Goal: Task Accomplishment & Management: Manage account settings

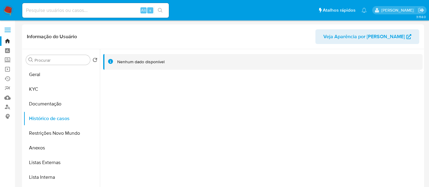
select select "10"
click at [96, 9] on input at bounding box center [95, 10] width 147 height 8
paste input "14yOpHh3FtCQnOynsVQOrmJU"
type input "14yOpHh3FtCQnOynsVQOrmJU"
click at [159, 7] on button "search-icon" at bounding box center [160, 10] width 13 height 9
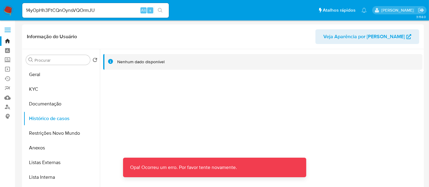
click at [3, 8] on img at bounding box center [8, 10] width 10 height 10
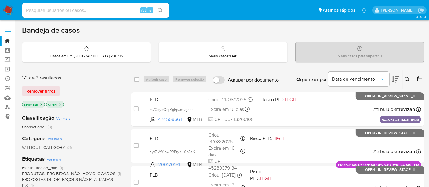
click at [81, 3] on div "Alt s" at bounding box center [95, 10] width 147 height 15
click at [77, 7] on input at bounding box center [95, 10] width 147 height 8
paste input "14yOpHh3FtCQnOynsVQOrmJU"
type input "14yOpHh3FtCQnOynsVQOrmJU"
click at [160, 9] on icon "search-icon" at bounding box center [160, 10] width 5 height 5
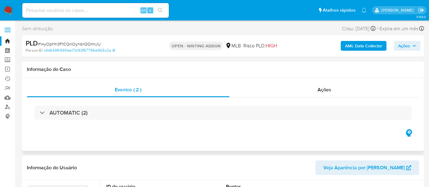
select select "10"
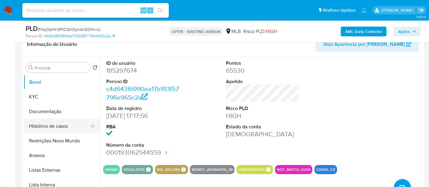
click at [58, 125] on button "Histórico de casos" at bounding box center [60, 126] width 72 height 15
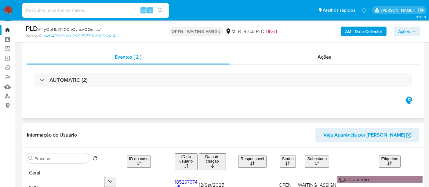
scroll to position [0, 0]
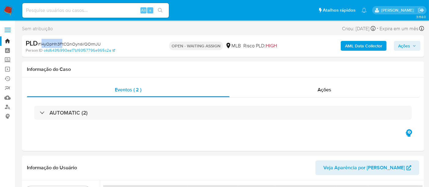
drag, startPoint x: 42, startPoint y: 44, endPoint x: 68, endPoint y: 44, distance: 26.0
click at [64, 44] on span "# 14yOpHh3FtCQnOynsVQOrmJU" at bounding box center [69, 44] width 63 height 6
click at [71, 38] on div "PLD # 14yOpHh3FtCQnOynsVQOrmJU Person ID c4d643f6990ea17b193f57796e965c2a OPEN …" at bounding box center [223, 46] width 402 height 22
drag, startPoint x: 41, startPoint y: 44, endPoint x: 100, endPoint y: 47, distance: 59.4
click at [100, 47] on div "PLD # 14yOpHh3FtCQnOynsVQOrmJU" at bounding box center [91, 43] width 130 height 9
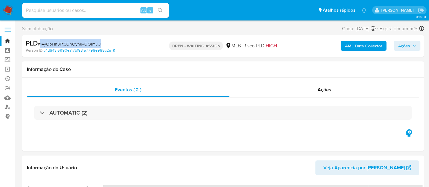
copy span "14yOpHh3FtCQnOynsVQOrmJU"
click at [10, 7] on img at bounding box center [8, 10] width 10 height 10
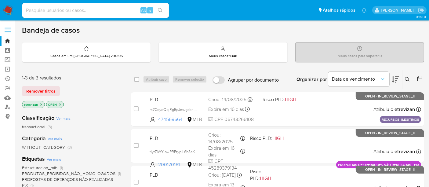
click at [42, 101] on p "etrevizan" at bounding box center [33, 104] width 22 height 7
click at [40, 103] on icon "close-filter" at bounding box center [41, 105] width 4 height 4
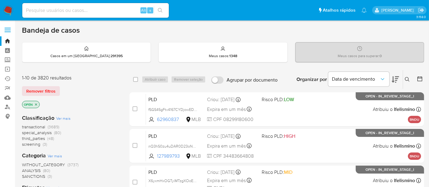
click at [405, 79] on button at bounding box center [408, 79] width 10 height 7
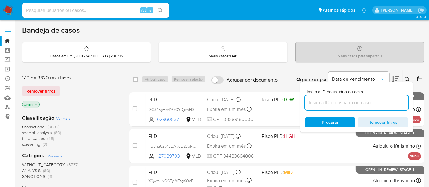
click at [313, 103] on input at bounding box center [356, 103] width 103 height 8
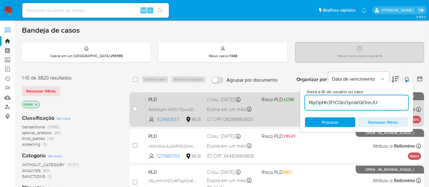
type input "14yOpHh3FtCQnOynsVQOrmJU"
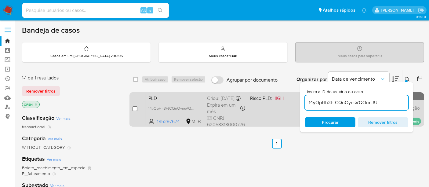
click at [134, 108] on input "checkbox" at bounding box center [135, 108] width 5 height 5
checkbox input "true"
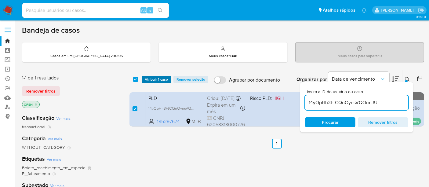
click at [156, 78] on span "Atribuir 1 caso" at bounding box center [156, 79] width 23 height 6
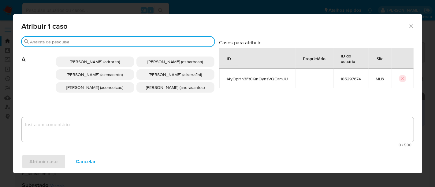
click at [109, 40] on input "Procurar" at bounding box center [121, 42] width 182 height 6
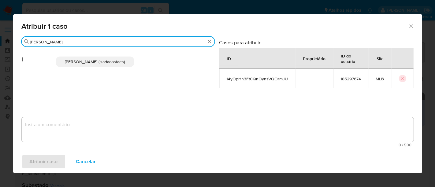
type input "igor"
click at [92, 63] on span "Igor Sa Da Costa E Silva (isadacostaes)" at bounding box center [95, 62] width 60 height 6
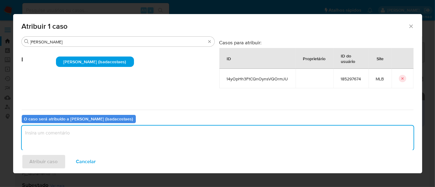
click at [55, 137] on textarea "assign-modal" at bounding box center [217, 138] width 391 height 24
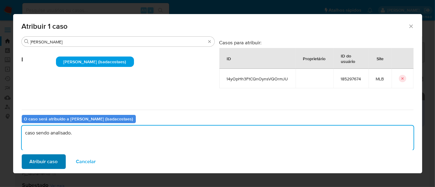
type textarea "caso sendo analisado."
click at [42, 157] on span "Atribuir caso" at bounding box center [44, 161] width 28 height 13
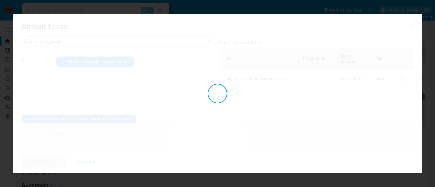
checkbox input "false"
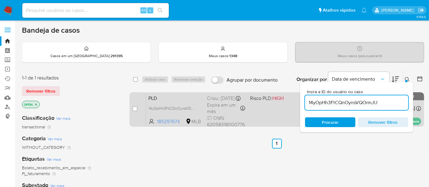
click at [278, 102] on span "HIGH" at bounding box center [278, 98] width 11 height 7
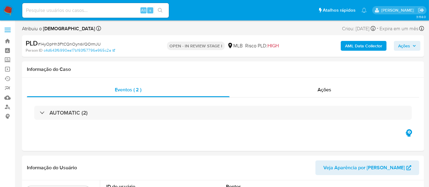
drag, startPoint x: 10, startPoint y: 7, endPoint x: 35, endPoint y: 20, distance: 27.6
click at [10, 7] on img at bounding box center [8, 10] width 10 height 10
select select "10"
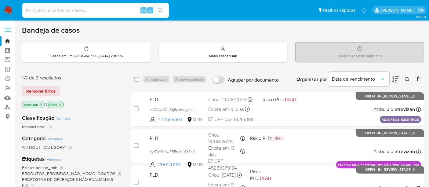
click at [8, 10] on img at bounding box center [8, 10] width 10 height 10
click at [77, 11] on input at bounding box center [95, 10] width 147 height 8
paste input "6nHXySxGd1qdpzKarRciZioB"
type input "6nHXySxGd1qdpzKarRciZioB"
click at [159, 8] on icon "search-icon" at bounding box center [160, 10] width 5 height 5
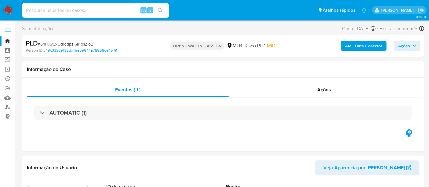
select select "10"
click at [11, 9] on img at bounding box center [8, 10] width 10 height 10
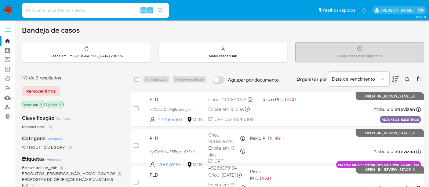
click at [39, 103] on icon "close-filter" at bounding box center [41, 105] width 4 height 4
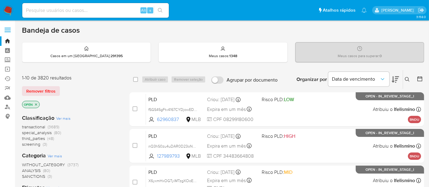
click at [407, 78] on icon at bounding box center [407, 79] width 5 height 5
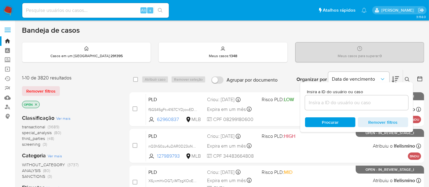
click at [319, 105] on input at bounding box center [356, 103] width 103 height 8
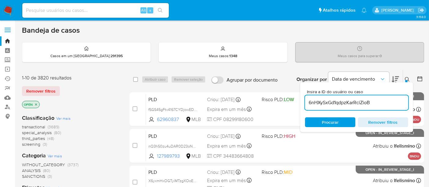
type input "6nHXySxGd1qdpzKarRciZioB"
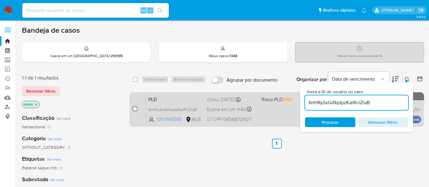
click at [133, 107] on input "checkbox" at bounding box center [135, 108] width 5 height 5
checkbox input "true"
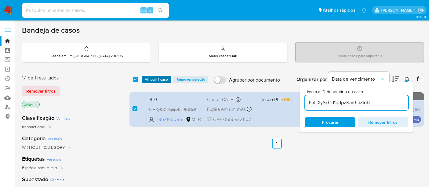
click at [160, 79] on span "Atribuir 1 caso" at bounding box center [156, 79] width 23 height 6
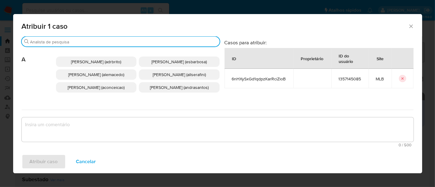
click at [68, 42] on input "Procurar" at bounding box center [123, 42] width 187 height 6
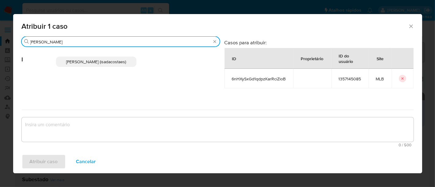
type input "[PERSON_NAME]"
click at [109, 58] on p "[PERSON_NAME] (isadacostaes)" at bounding box center [96, 62] width 81 height 10
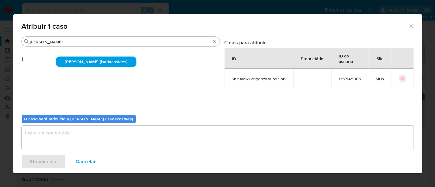
click at [44, 133] on textarea "assign-modal" at bounding box center [217, 138] width 391 height 24
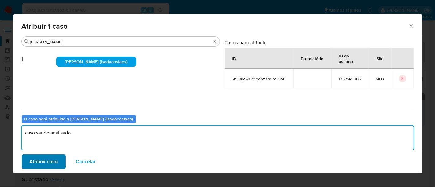
type textarea "caso sendo analisado."
click at [51, 161] on span "Atribuir caso" at bounding box center [44, 161] width 28 height 13
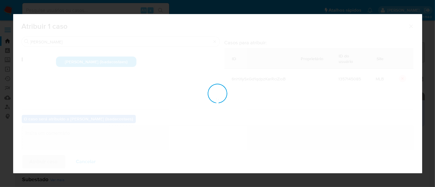
checkbox input "false"
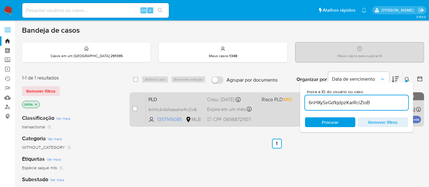
click at [267, 109] on div "PLD 6nHXySxGd1qdpzKarRciZioB 1357145085 MLB Risco PLD: MID Criou: 12/09/2025 Cr…" at bounding box center [283, 109] width 275 height 31
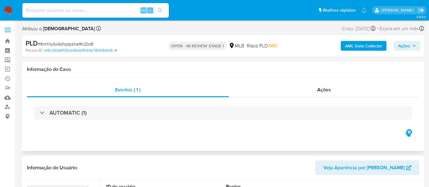
select select "10"
click at [44, 11] on input at bounding box center [95, 10] width 147 height 8
paste input "gpu88bZcS2Pci8hxxNo8DlOH"
type input "gpu88bZcS2Pci8hxxNo8DlOH"
click at [160, 8] on icon "search-icon" at bounding box center [160, 10] width 5 height 5
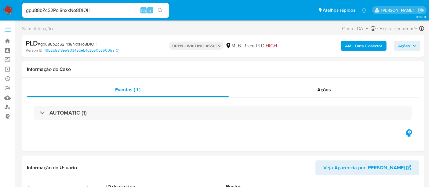
select select "10"
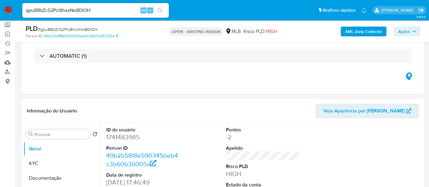
scroll to position [102, 0]
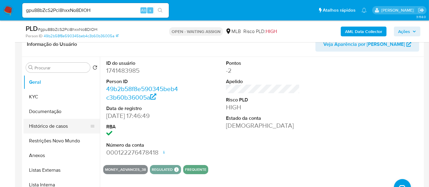
click at [46, 124] on button "Histórico de casos" at bounding box center [60, 126] width 72 height 15
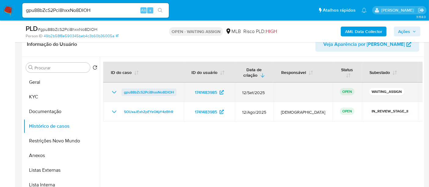
click at [145, 92] on span "gpu88bZcS2Pci8hxxNo8DlOH" at bounding box center [149, 92] width 50 height 7
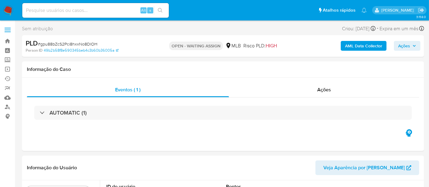
select select "10"
drag, startPoint x: 41, startPoint y: 44, endPoint x: 98, endPoint y: 44, distance: 57.2
click at [98, 44] on div "PLD # gpu88bZcS2Pci8hxxNo8DlOH" at bounding box center [91, 43] width 130 height 9
copy span "gpu88bZcS2Pci8hxxNo8DlOH"
click at [6, 8] on img at bounding box center [8, 10] width 10 height 10
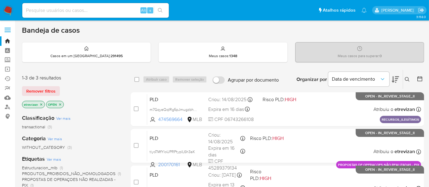
click at [43, 104] on p "etrevizan" at bounding box center [33, 104] width 22 height 7
click at [39, 103] on icon "close-filter" at bounding box center [41, 105] width 4 height 4
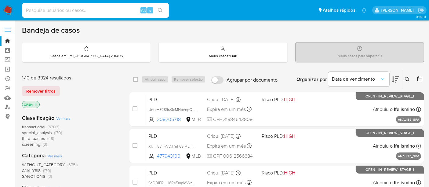
click at [411, 77] on button at bounding box center [408, 79] width 10 height 7
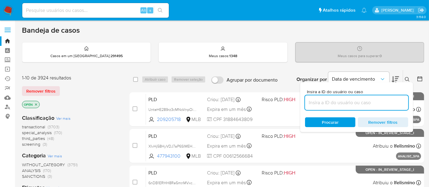
click at [321, 104] on input at bounding box center [356, 103] width 103 height 8
type input "gpu88bZcS2Pci8hxxNo8DlOH"
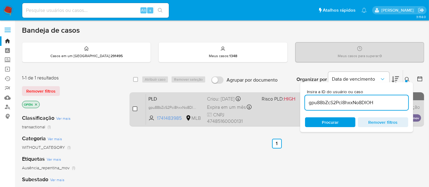
click at [135, 109] on input "checkbox" at bounding box center [135, 108] width 5 height 5
checkbox input "true"
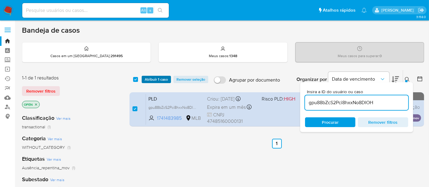
click at [160, 76] on span "Atribuir 1 caso" at bounding box center [156, 79] width 23 height 6
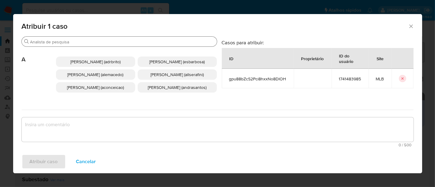
click at [104, 40] on input "Procurar" at bounding box center [122, 42] width 184 height 6
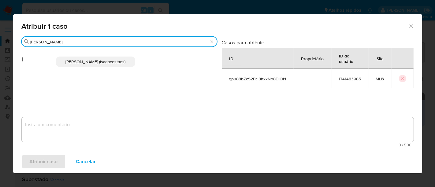
type input "[PERSON_NAME]"
click at [97, 62] on span "[PERSON_NAME] (isadacostaes)" at bounding box center [95, 62] width 60 height 6
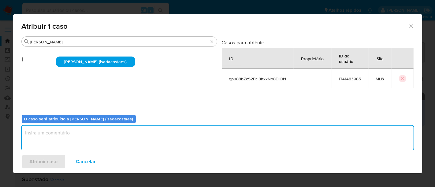
click at [57, 139] on textarea "assign-modal" at bounding box center [217, 138] width 391 height 24
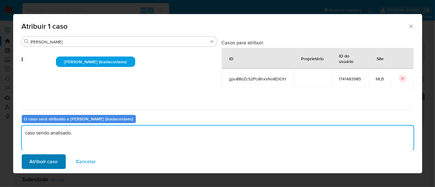
type textarea "caso sendo analisado."
click at [46, 159] on span "Atribuir caso" at bounding box center [44, 161] width 28 height 13
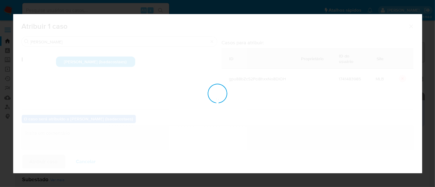
checkbox input "false"
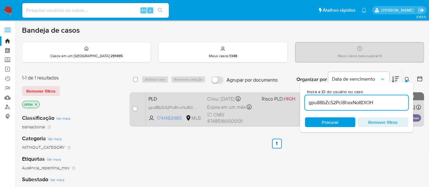
click at [193, 101] on span "PLD" at bounding box center [176, 98] width 54 height 8
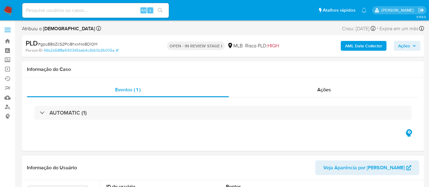
select select "10"
click at [65, 10] on input at bounding box center [95, 10] width 147 height 8
paste input "8ym87gRKMWyWk1S2mPIuRh5H"
type input "8ym87gRKMWyWk1S2mPIuRh5H"
click at [162, 11] on icon "search-icon" at bounding box center [160, 10] width 5 height 5
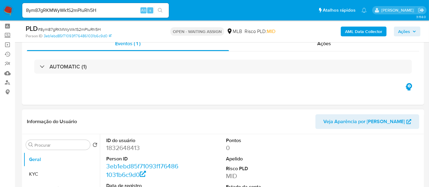
scroll to position [102, 0]
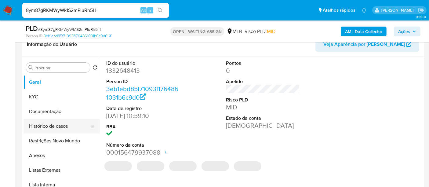
select select "10"
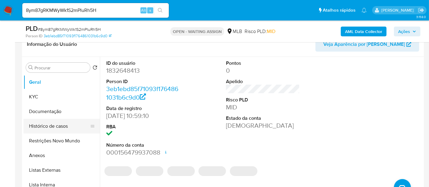
click at [52, 124] on button "Histórico de casos" at bounding box center [60, 126] width 72 height 15
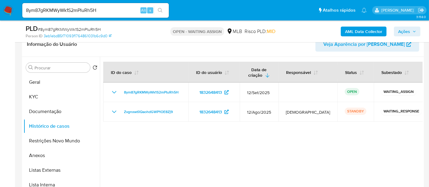
click at [7, 8] on img at bounding box center [8, 10] width 10 height 10
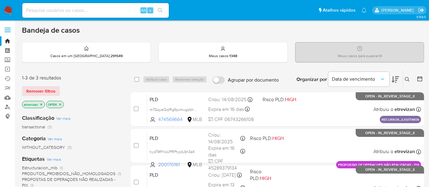
click at [40, 103] on icon "close-filter" at bounding box center [41, 105] width 4 height 4
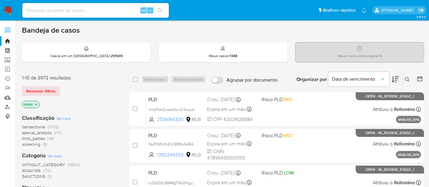
click at [407, 76] on button at bounding box center [408, 79] width 10 height 7
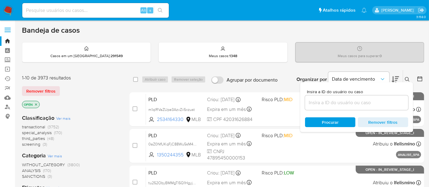
click at [310, 104] on input at bounding box center [356, 103] width 103 height 8
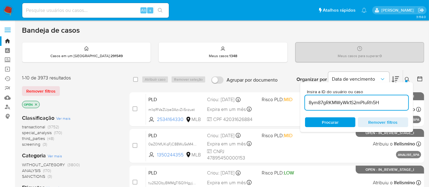
type input "8ym87gRKMWyWk1S2mPIuRh5H"
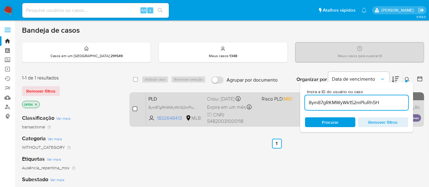
click at [136, 107] on input "checkbox" at bounding box center [135, 108] width 5 height 5
checkbox input "true"
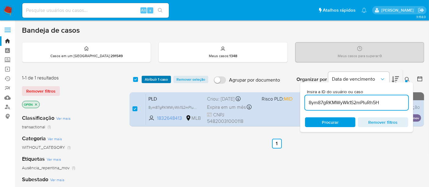
click at [161, 81] on span "Atribuir 1 caso" at bounding box center [156, 79] width 23 height 6
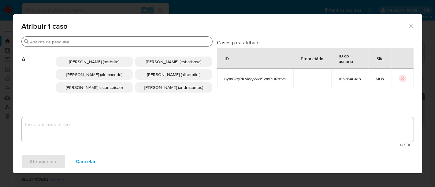
click at [106, 41] on input "Procurar" at bounding box center [119, 42] width 179 height 6
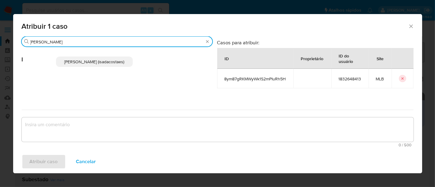
type input "[PERSON_NAME]"
click at [95, 63] on span "[PERSON_NAME] (isadacostaes)" at bounding box center [94, 62] width 60 height 6
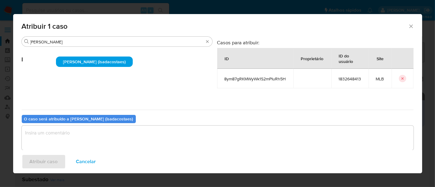
click at [65, 134] on textarea "assign-modal" at bounding box center [217, 138] width 391 height 24
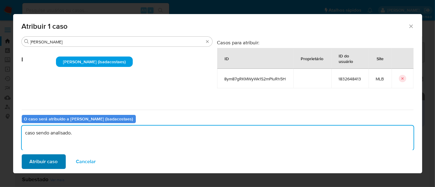
type textarea "caso sendo analisado."
click at [42, 163] on span "Atribuir caso" at bounding box center [44, 161] width 28 height 13
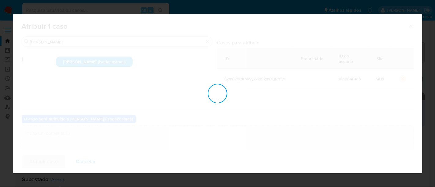
checkbox input "false"
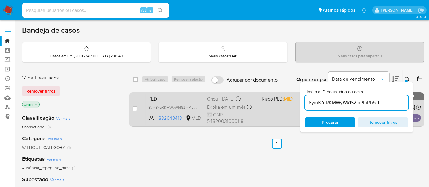
click at [266, 108] on div "PLD 8ym87gRKMWyWk1S2mPIuRh5H 1832648413 MLB Risco PLD: MID Criou: [DATE] Criou:…" at bounding box center [283, 109] width 275 height 31
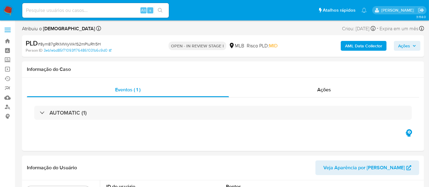
select select "10"
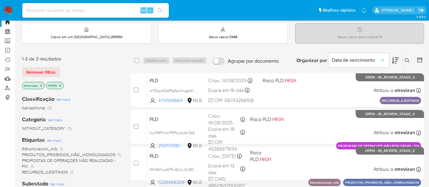
scroll to position [68, 0]
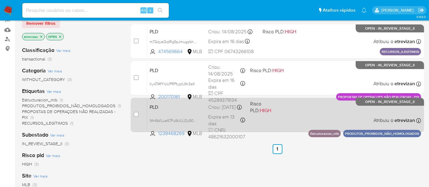
click at [273, 119] on div "PLD Nh4bVLua67Fu6tJUJ2yS0WB1 1238468269 MLB Risco PLD: HIGH Criou: [DATE] Criou…" at bounding box center [284, 114] width 274 height 31
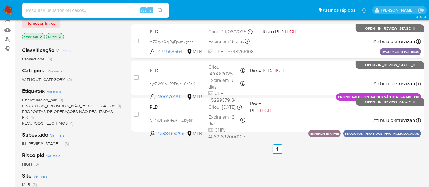
click at [73, 10] on input at bounding box center [95, 10] width 147 height 8
paste input "Nh4bVLua67Fu6tJUJ2yS0WB1"
type input "Nh4bVLua67Fu6tJUJ2yS0WB1"
click at [161, 9] on icon "search-icon" at bounding box center [160, 10] width 5 height 5
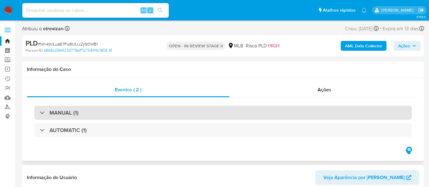
select select "10"
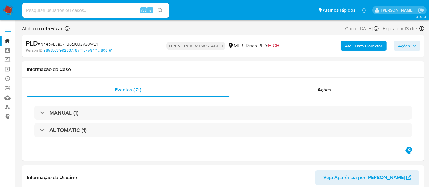
click at [95, 9] on input at bounding box center [95, 10] width 147 height 8
paste input "Nh4bVLua67Fu6tJUJ2yS0WB1"
click at [157, 7] on button "search-icon" at bounding box center [160, 10] width 13 height 9
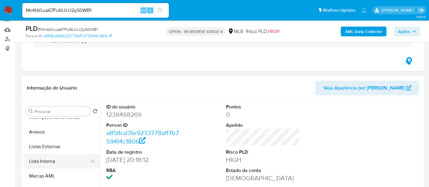
scroll to position [68, 0]
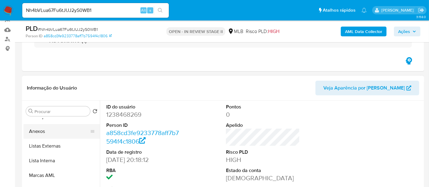
drag, startPoint x: 42, startPoint y: 130, endPoint x: 50, endPoint y: 131, distance: 8.5
click at [42, 130] on button "Anexos" at bounding box center [60, 131] width 72 height 15
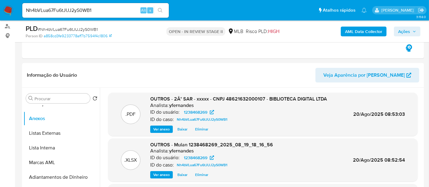
scroll to position [90, 0]
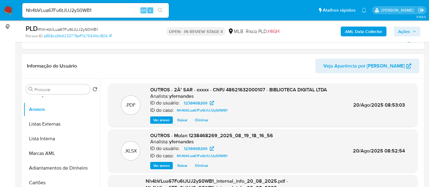
click at [164, 119] on span "Ver anexo" at bounding box center [161, 120] width 17 height 6
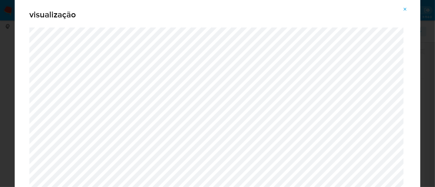
click at [405, 7] on icon "Attachment preview" at bounding box center [404, 9] width 5 height 5
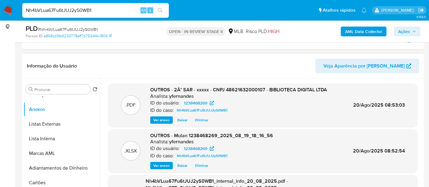
drag, startPoint x: 105, startPoint y: 9, endPoint x: 0, endPoint y: 6, distance: 105.5
click at [0, 6] on nav "Pausado Ver notificaciones Nh4bVLua67Fu6tJUJ2yS0WB1 Alt s Atalhos rápidos Presi…" at bounding box center [214, 10] width 429 height 20
paste input "ZLXG94s45zazv4fYi8Jo7wYA"
type input "ZLXG94s45zazv4fYi8Jo7wYA"
click at [162, 9] on icon "search-icon" at bounding box center [160, 10] width 5 height 5
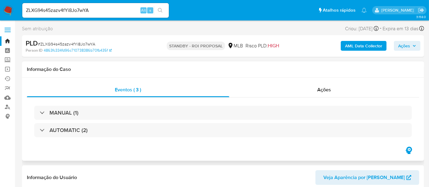
select select "10"
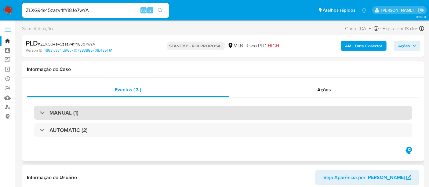
click at [98, 110] on div "MANUAL (1)" at bounding box center [223, 113] width 378 height 14
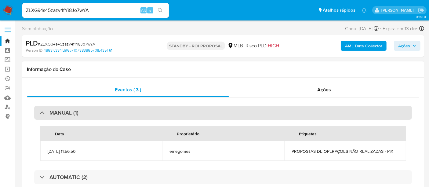
click at [108, 109] on div "MANUAL (1)" at bounding box center [223, 113] width 378 height 14
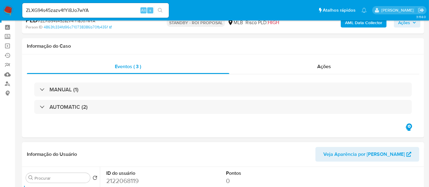
scroll to position [34, 0]
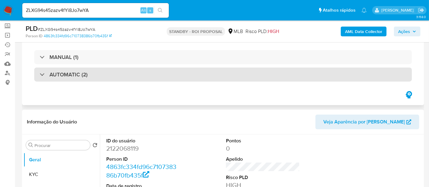
click at [119, 75] on div "AUTOMATIC (2)" at bounding box center [223, 75] width 378 height 14
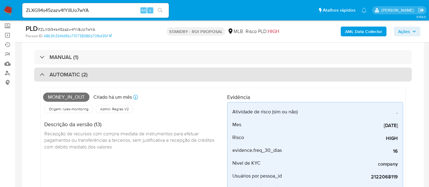
click at [133, 78] on div "AUTOMATIC (2)" at bounding box center [223, 75] width 378 height 14
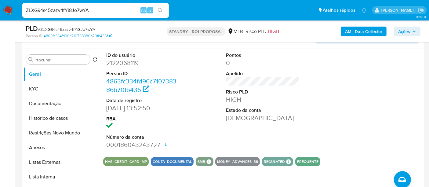
scroll to position [136, 0]
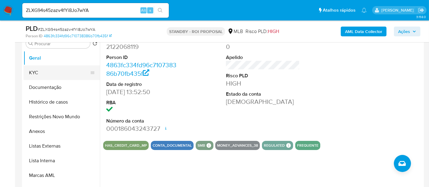
drag, startPoint x: 35, startPoint y: 72, endPoint x: 52, endPoint y: 72, distance: 16.8
click at [35, 72] on button "KYC" at bounding box center [60, 72] width 72 height 15
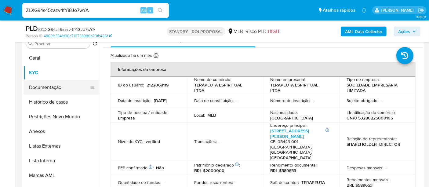
drag, startPoint x: 48, startPoint y: 85, endPoint x: 72, endPoint y: 86, distance: 24.5
click at [48, 85] on button "Documentação" at bounding box center [60, 87] width 72 height 15
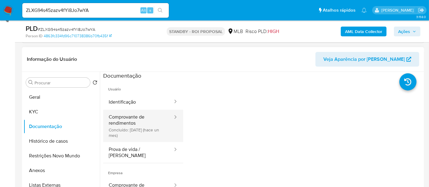
scroll to position [68, 0]
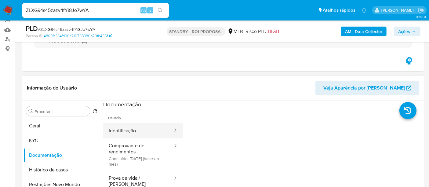
drag, startPoint x: 142, startPoint y: 130, endPoint x: 154, endPoint y: 130, distance: 12.2
click at [142, 130] on button "Identificação" at bounding box center [138, 131] width 70 height 16
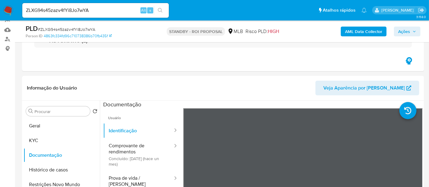
scroll to position [132, 0]
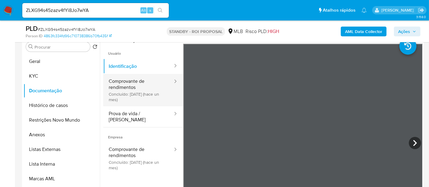
click at [126, 84] on button "Comprovante de rendimentos Concluído: 06/08/2025 (hace un mes)" at bounding box center [138, 90] width 70 height 32
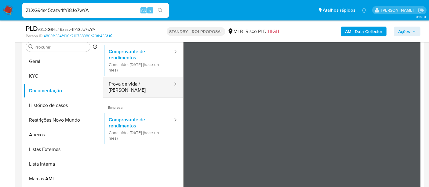
scroll to position [19, 0]
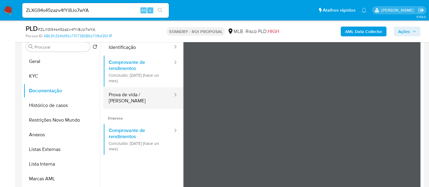
click at [128, 94] on button "Prova de vida / Selfie" at bounding box center [138, 97] width 70 height 21
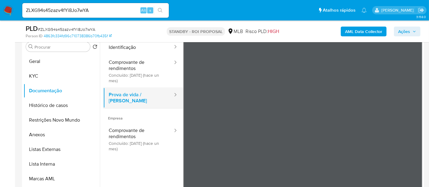
scroll to position [0, 0]
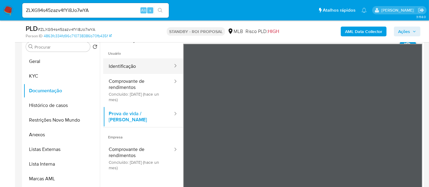
click at [118, 68] on button "Identificação" at bounding box center [138, 66] width 70 height 16
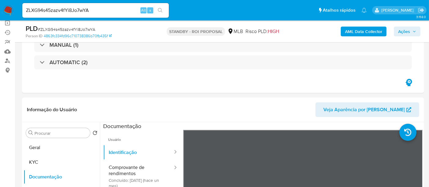
scroll to position [49, 0]
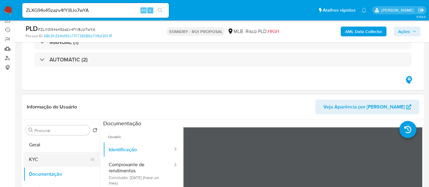
click at [35, 163] on button "KYC" at bounding box center [60, 159] width 72 height 15
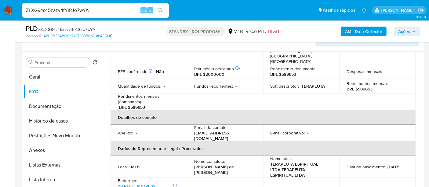
scroll to position [170, 0]
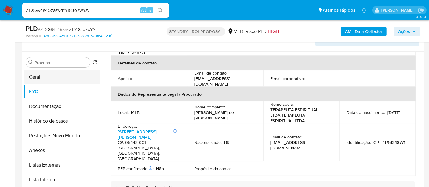
click at [39, 78] on button "Geral" at bounding box center [60, 77] width 72 height 15
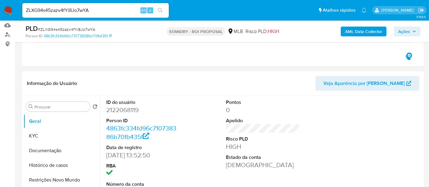
scroll to position [83, 0]
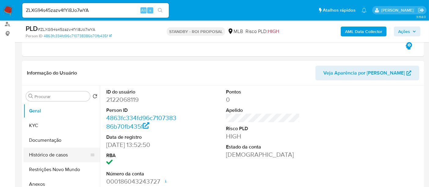
click at [49, 156] on button "Histórico de casos" at bounding box center [60, 155] width 72 height 15
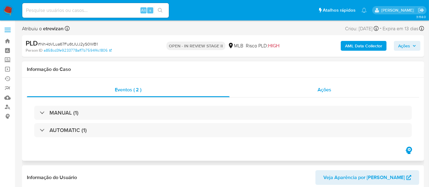
click at [331, 87] on span "Ações" at bounding box center [325, 89] width 14 height 7
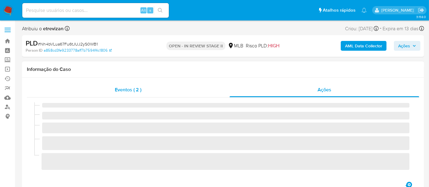
select select "10"
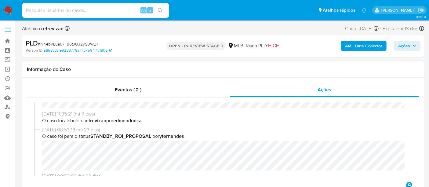
scroll to position [34, 0]
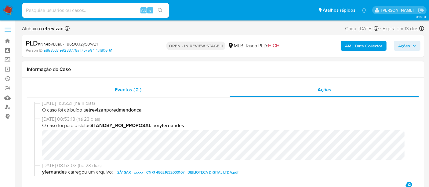
click at [125, 91] on span "Eventos ( 2 )" at bounding box center [128, 89] width 27 height 7
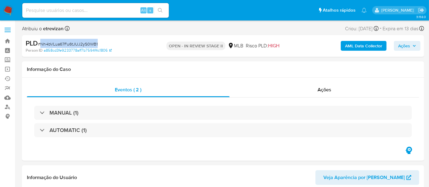
drag, startPoint x: 40, startPoint y: 44, endPoint x: 97, endPoint y: 45, distance: 57.2
click at [97, 45] on div "PLD # Nh4bVLua67Fu6tJUJ2yS0WB1" at bounding box center [91, 43] width 130 height 9
copy span "Nh4bVLua67Fu6tJUJ2yS0WB1"
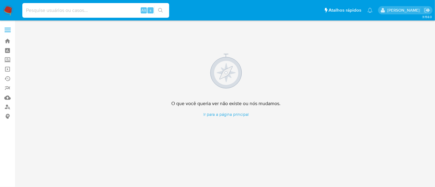
click at [97, 12] on input at bounding box center [95, 10] width 147 height 8
paste input "6mhjr4NBDcqpMUjd02ZPC3pM"
type input "6mhjr4NBDcqpMUjd02ZPC3pM"
click at [161, 7] on button "search-icon" at bounding box center [160, 10] width 13 height 9
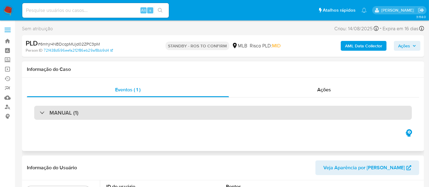
select select "10"
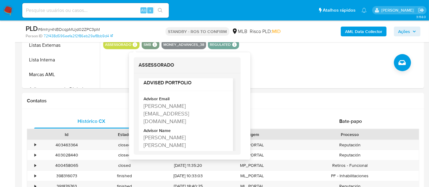
scroll to position [237, 0]
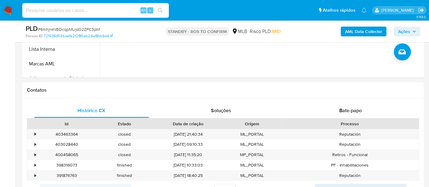
click at [58, 9] on input at bounding box center [95, 10] width 147 height 8
paste input "ZLXG94s45zazv4fYi8Jo7wYA"
type input "ZLXG94s45zazv4fYi8Jo7wYA"
click at [160, 9] on icon "search-icon" at bounding box center [160, 10] width 5 height 5
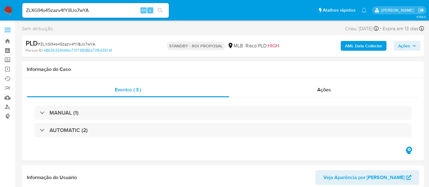
select select "10"
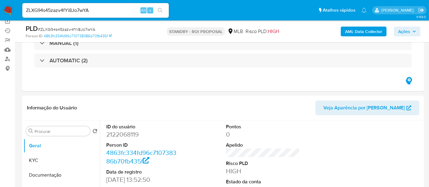
scroll to position [34, 0]
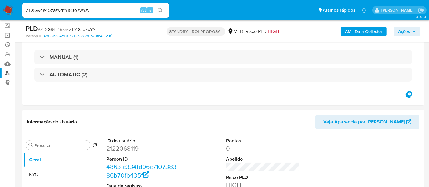
click at [6, 70] on link "Localizador de pessoas" at bounding box center [36, 72] width 73 height 9
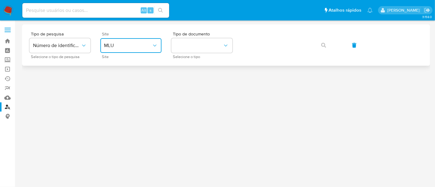
click at [156, 44] on icon "site_id" at bounding box center [155, 45] width 6 height 6
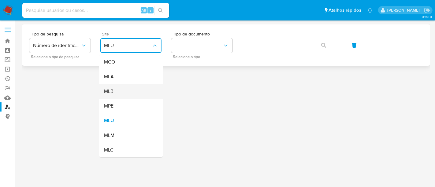
click at [111, 91] on span "MLB" at bounding box center [108, 91] width 9 height 6
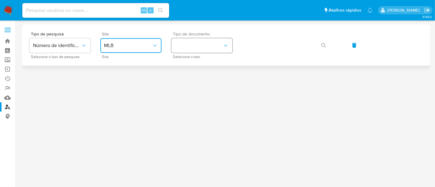
click at [227, 45] on icon "identificationType" at bounding box center [225, 45] width 6 height 6
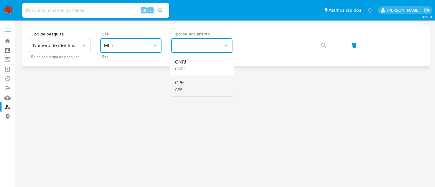
click at [185, 82] on div "CPF CPF" at bounding box center [200, 85] width 50 height 21
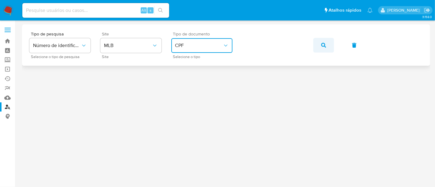
click at [325, 46] on icon "button" at bounding box center [323, 45] width 5 height 5
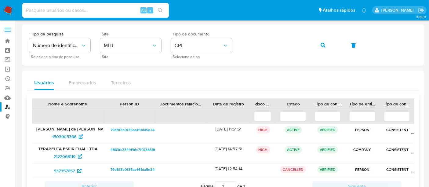
scroll to position [34, 0]
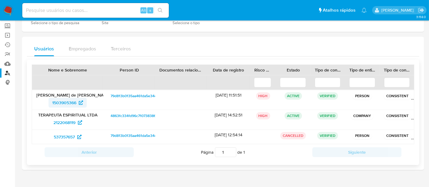
click at [60, 98] on span "1503905366" at bounding box center [64, 103] width 24 height 10
click at [6, 72] on link "Localizador de pessoas" at bounding box center [36, 72] width 73 height 9
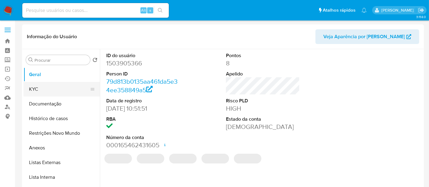
select select "10"
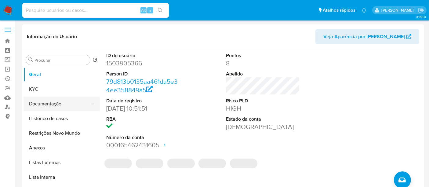
click at [39, 105] on button "Documentação" at bounding box center [60, 104] width 72 height 15
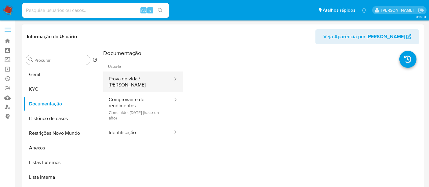
click at [141, 79] on button "Prova de vida / [PERSON_NAME]" at bounding box center [138, 82] width 70 height 21
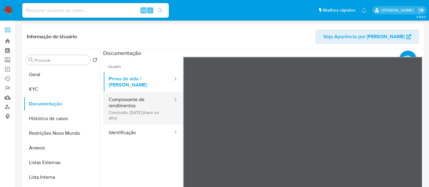
click at [121, 95] on button "Comprovante de rendimentos Concluído: [DATE] (hace un año)" at bounding box center [138, 108] width 70 height 32
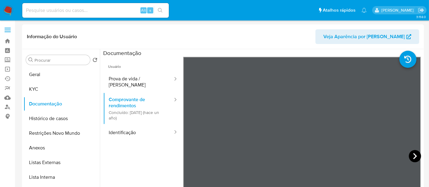
click at [413, 157] on icon at bounding box center [415, 156] width 4 height 6
click at [45, 87] on button "KYC" at bounding box center [60, 89] width 72 height 15
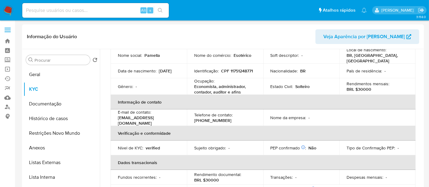
scroll to position [68, 0]
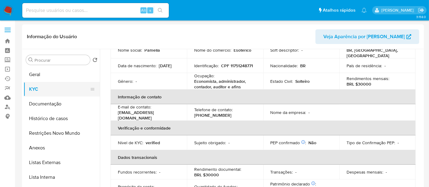
drag, startPoint x: 33, startPoint y: 89, endPoint x: 56, endPoint y: 90, distance: 22.6
click at [33, 89] on button "KYC" at bounding box center [60, 89] width 72 height 15
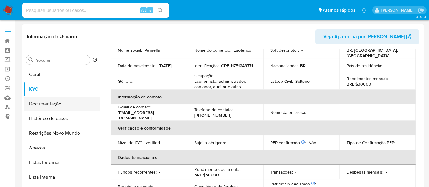
click at [50, 104] on button "Documentação" at bounding box center [60, 104] width 72 height 15
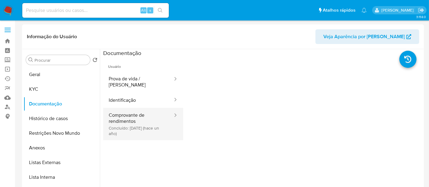
click at [130, 112] on button "Comprovante de rendimentos Concluído: [DATE] (hace un año)" at bounding box center [138, 124] width 70 height 32
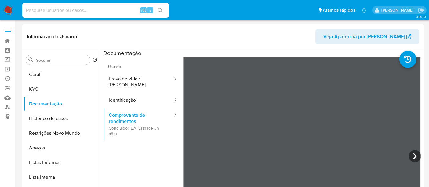
drag, startPoint x: 35, startPoint y: 89, endPoint x: 99, endPoint y: 93, distance: 64.3
click at [35, 89] on button "KYC" at bounding box center [62, 89] width 76 height 15
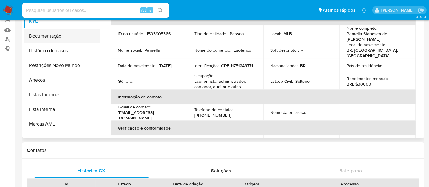
click at [48, 37] on button "Documentação" at bounding box center [60, 36] width 72 height 15
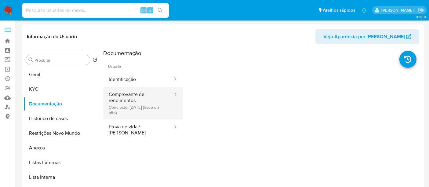
click at [138, 94] on button "Comprovante de rendimentos Concluído: [DATE] (hace un año)" at bounding box center [138, 103] width 70 height 32
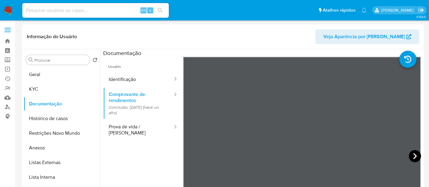
click at [414, 153] on icon at bounding box center [415, 156] width 12 height 12
click at [39, 90] on button "KYC" at bounding box center [60, 89] width 72 height 15
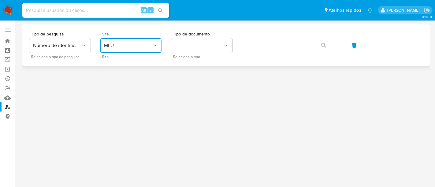
click at [151, 44] on span "MLU" at bounding box center [128, 45] width 48 height 6
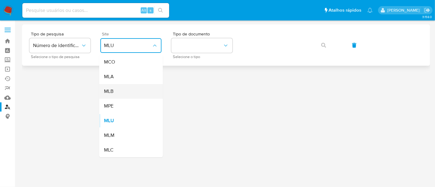
click at [116, 91] on div "MLB" at bounding box center [129, 91] width 50 height 15
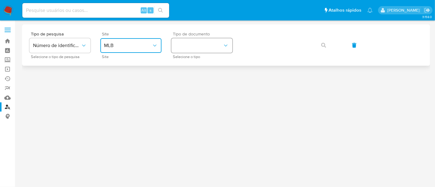
click at [230, 45] on button "identificationType" at bounding box center [201, 45] width 61 height 15
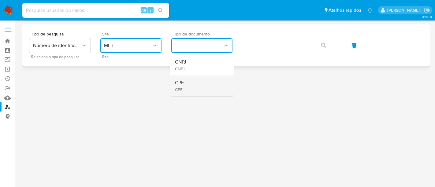
click at [185, 84] on div "CPF CPF" at bounding box center [200, 85] width 50 height 21
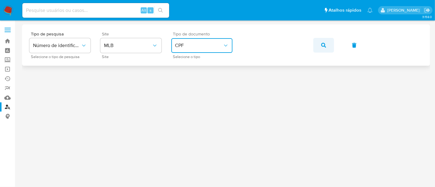
click at [322, 46] on icon "button" at bounding box center [323, 45] width 5 height 5
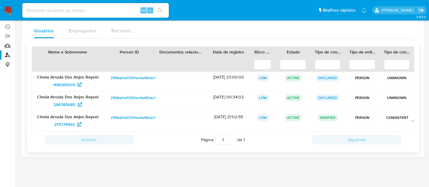
scroll to position [18, 0]
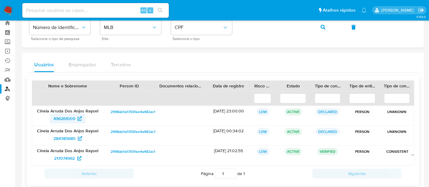
click at [66, 115] on span "496261009" at bounding box center [64, 119] width 22 height 10
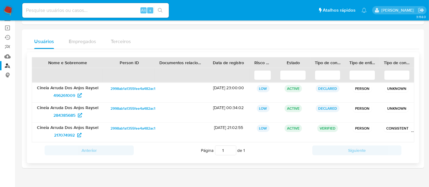
scroll to position [52, 0]
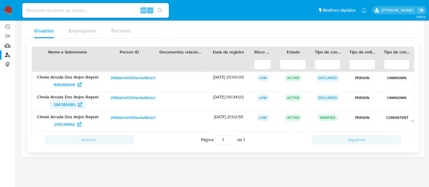
click at [67, 100] on span "284385685" at bounding box center [64, 105] width 22 height 10
click at [69, 119] on span "217074992" at bounding box center [64, 124] width 21 height 10
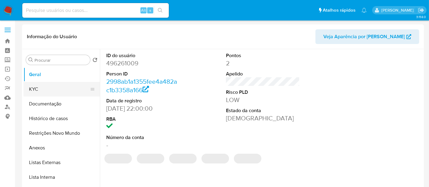
select select "10"
click at [34, 89] on button "KYC" at bounding box center [60, 89] width 72 height 15
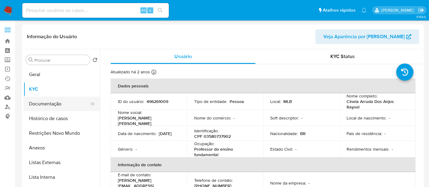
click at [51, 102] on button "Documentação" at bounding box center [60, 104] width 72 height 15
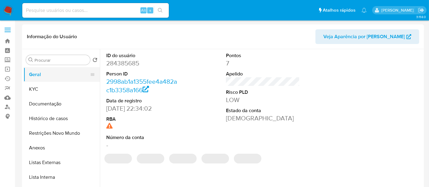
select select "10"
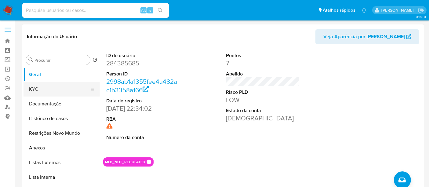
click at [35, 87] on button "KYC" at bounding box center [60, 89] width 72 height 15
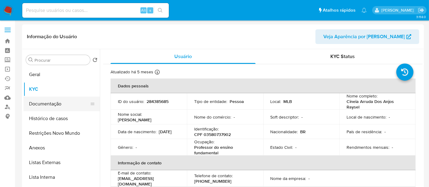
click at [46, 104] on button "Documentação" at bounding box center [60, 104] width 72 height 15
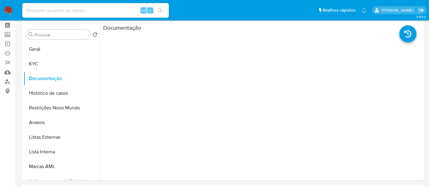
scroll to position [21, 0]
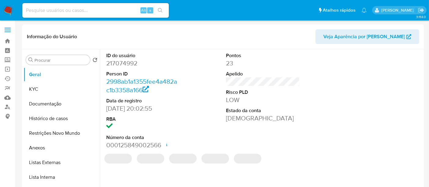
select select "10"
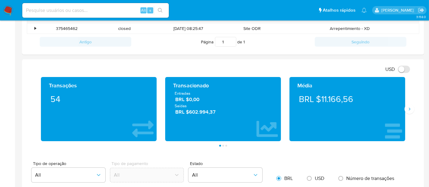
scroll to position [271, 0]
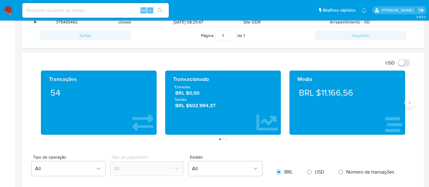
click at [411, 101] on icon "Siguiente" at bounding box center [409, 102] width 5 height 5
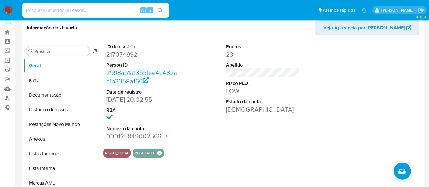
scroll to position [0, 0]
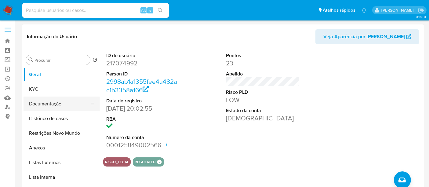
click at [50, 104] on button "Documentação" at bounding box center [60, 104] width 72 height 15
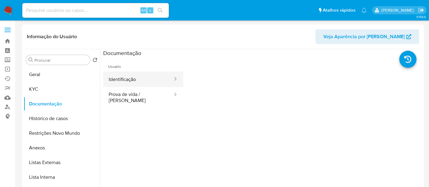
click at [136, 77] on button "Identificação" at bounding box center [138, 80] width 70 height 16
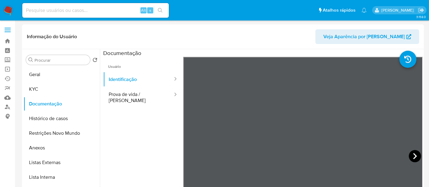
click at [414, 154] on icon at bounding box center [415, 156] width 12 height 12
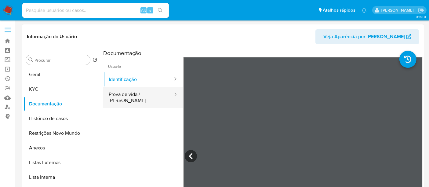
click at [119, 94] on button "Prova de vida / [PERSON_NAME]" at bounding box center [138, 97] width 70 height 21
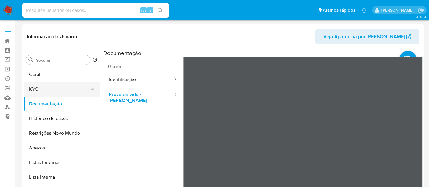
click at [30, 90] on button "KYC" at bounding box center [60, 89] width 72 height 15
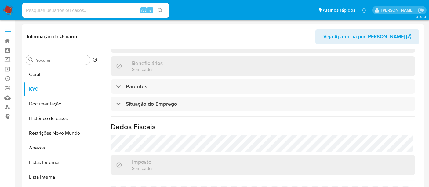
scroll to position [287, 0]
